Goal: Check status: Check status

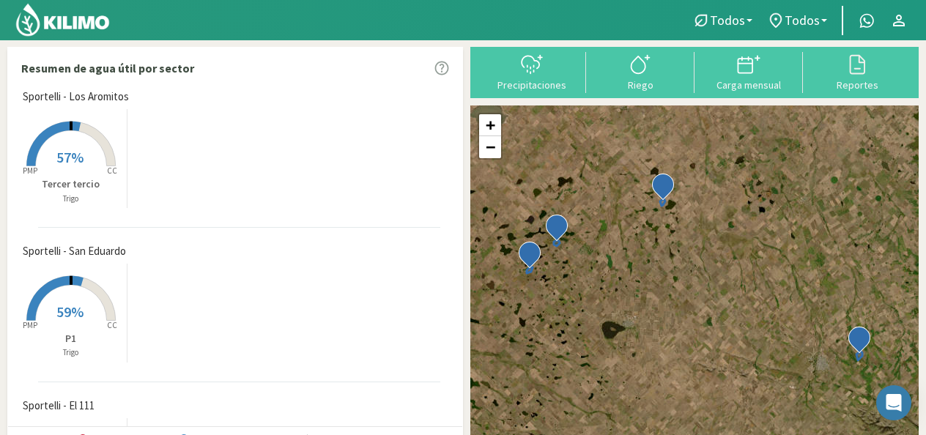
click at [98, 159] on rect at bounding box center [70, 167] width 117 height 117
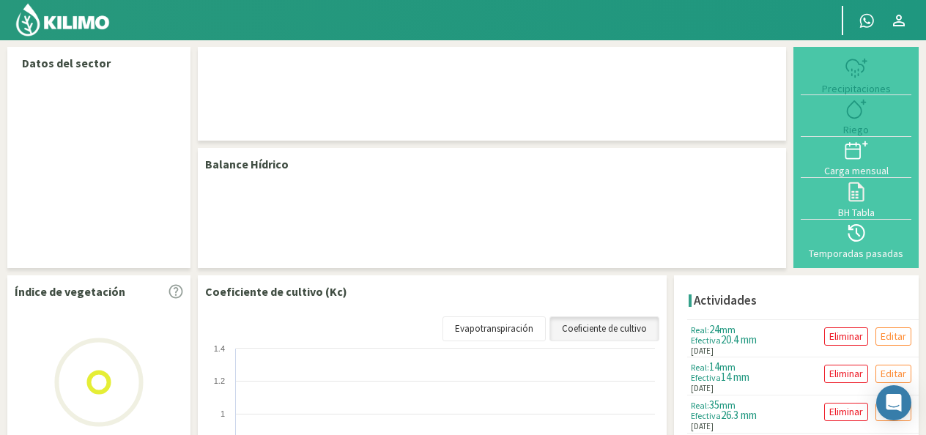
select select "1: Object"
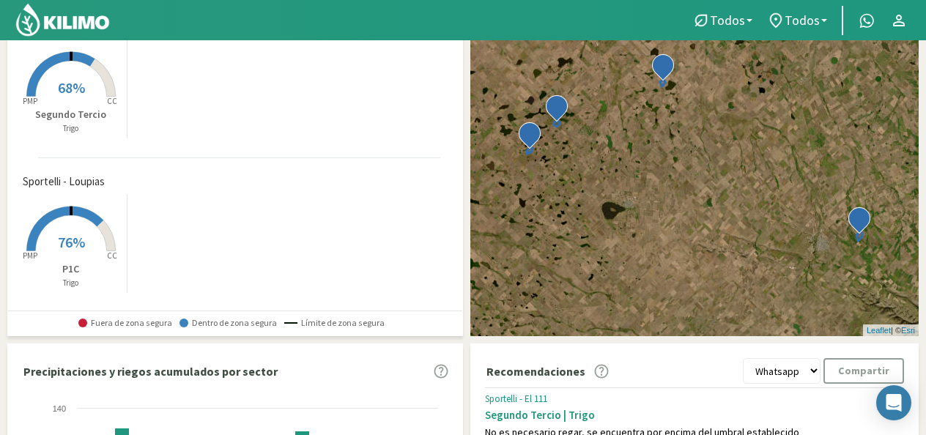
scroll to position [146, 0]
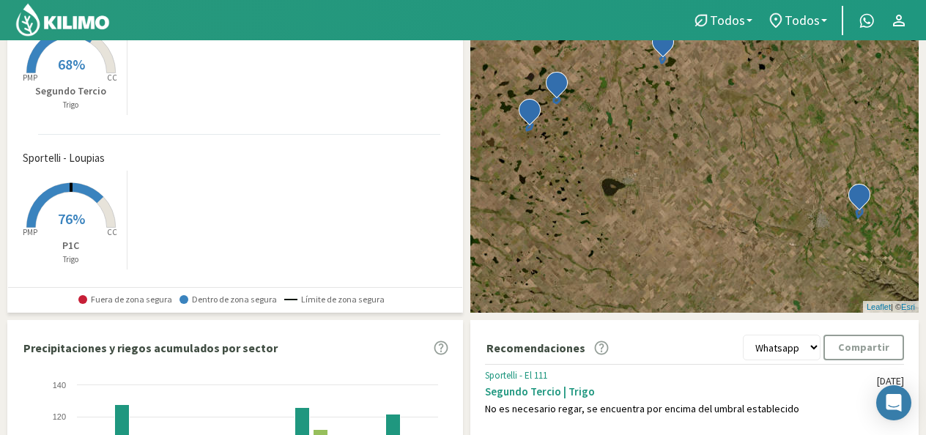
click at [77, 227] on rect at bounding box center [70, 229] width 117 height 117
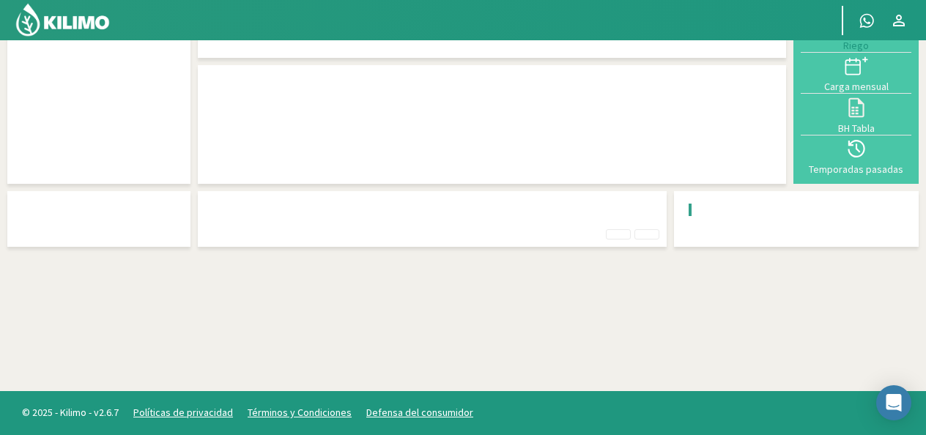
scroll to position [146, 0]
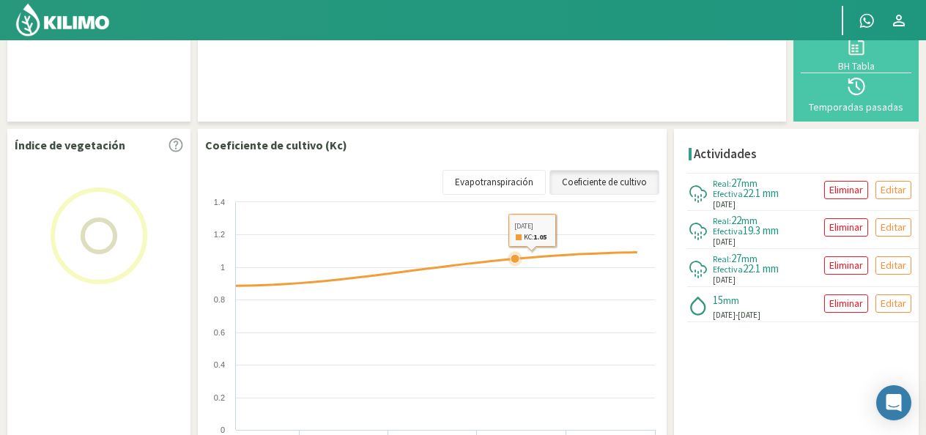
select select "2: Object"
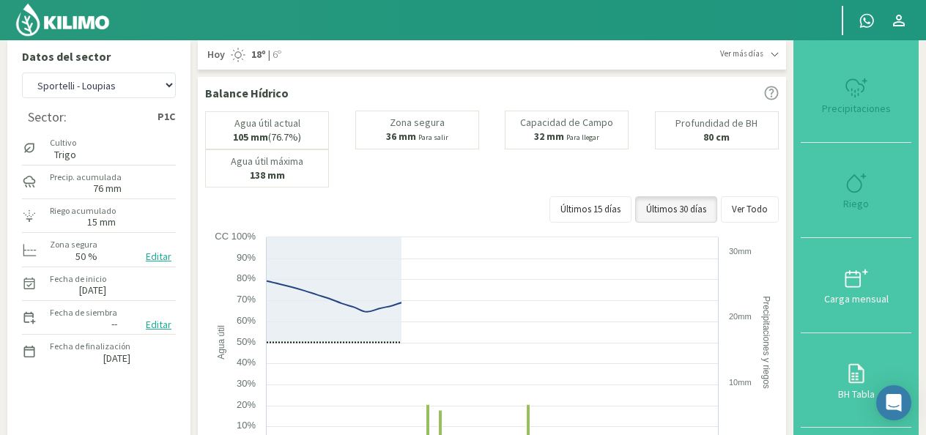
scroll to position [0, 0]
